Goal: Task Accomplishment & Management: Complete application form

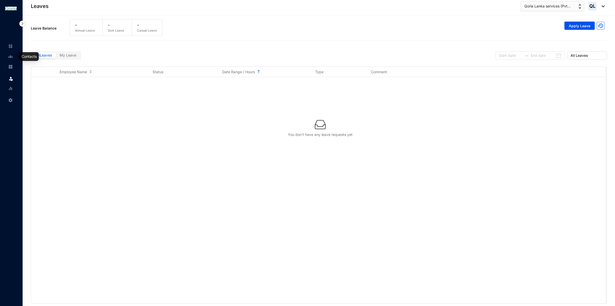
click at [11, 57] on img at bounding box center [10, 56] width 5 height 5
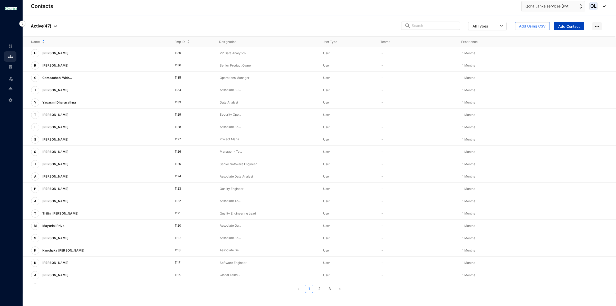
click at [568, 23] on button "Add Contact" at bounding box center [569, 26] width 30 height 8
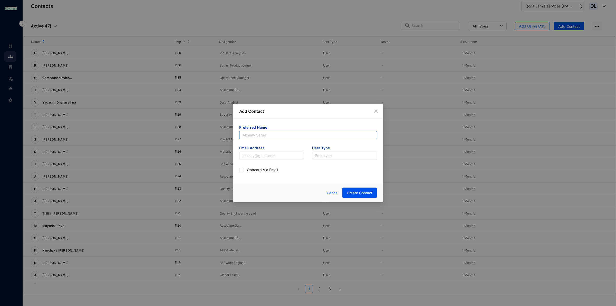
click at [259, 134] on input "text" at bounding box center [308, 135] width 138 height 8
paste input "Tanuli"
click at [243, 136] on input "Tanuli" at bounding box center [308, 135] width 138 height 8
type input "Tanuli"
click at [267, 156] on input "text" at bounding box center [271, 155] width 65 height 8
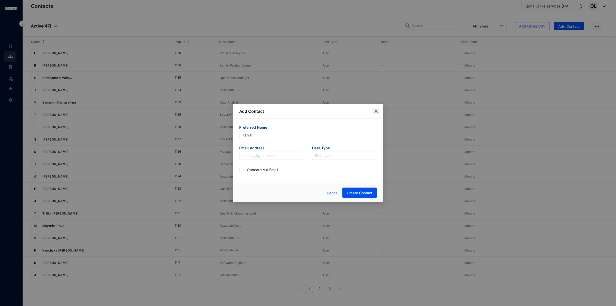
click at [376, 111] on icon "close" at bounding box center [376, 111] width 4 height 4
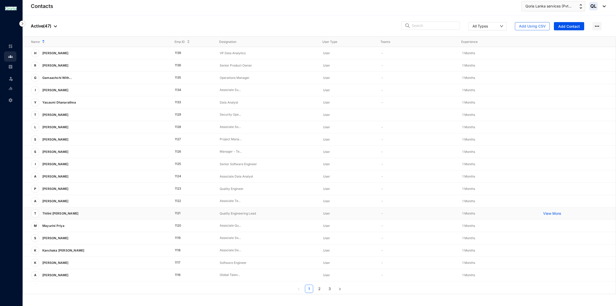
scroll to position [11, 0]
